Goal: Task Accomplishment & Management: Manage account settings

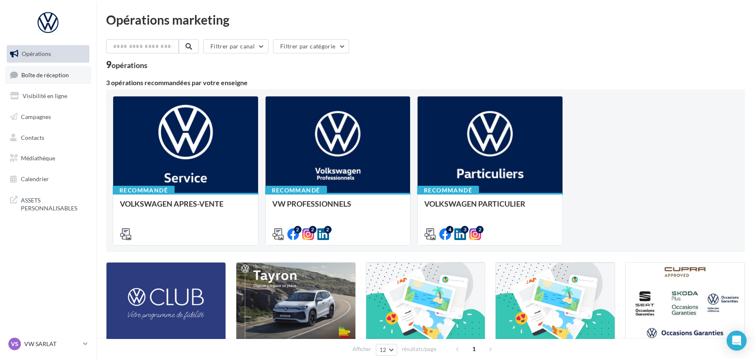
click at [41, 71] on link "Boîte de réception" at bounding box center [48, 75] width 86 height 18
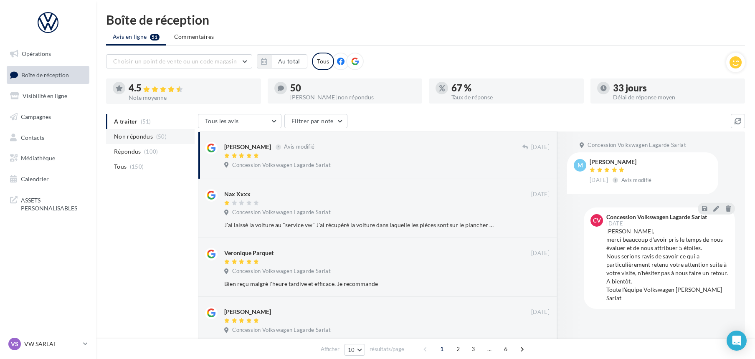
click at [142, 136] on span "Non répondus" at bounding box center [133, 136] width 39 height 8
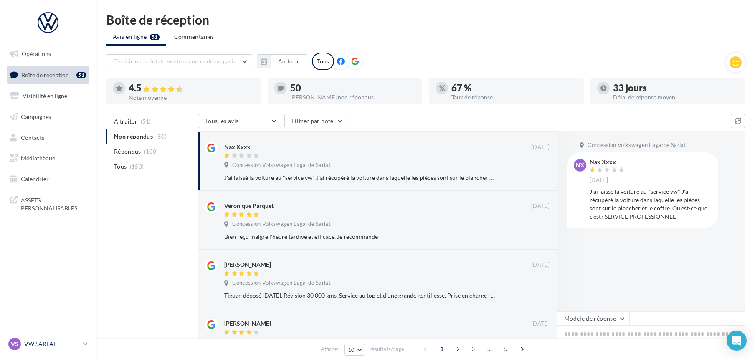
click at [53, 341] on p "VW SARLAT" at bounding box center [52, 344] width 56 height 8
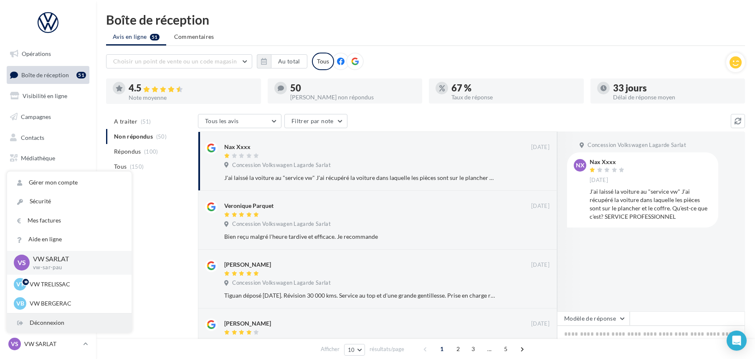
click at [52, 323] on div "Déconnexion" at bounding box center [69, 323] width 124 height 19
